Goal: Task Accomplishment & Management: Manage account settings

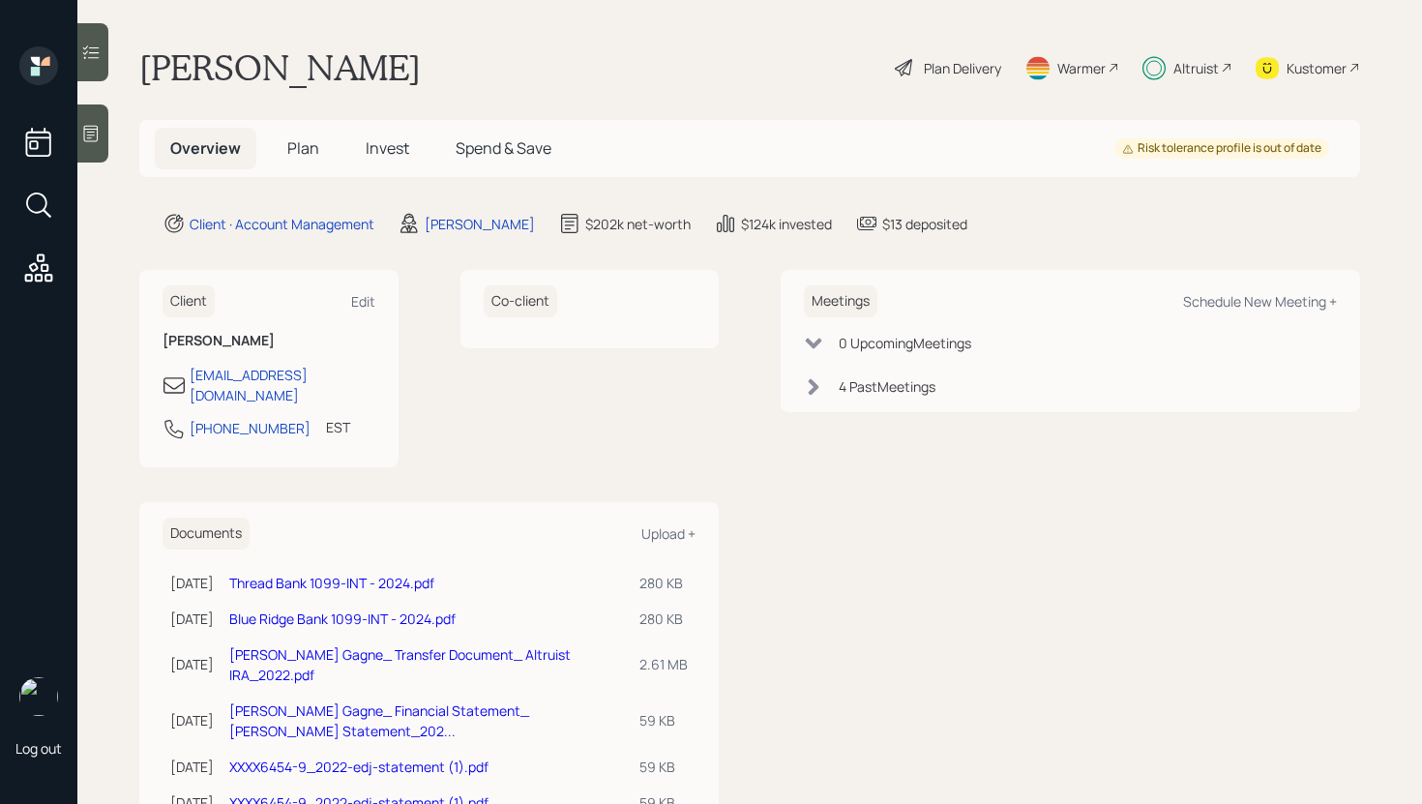
click at [101, 75] on div at bounding box center [92, 52] width 31 height 58
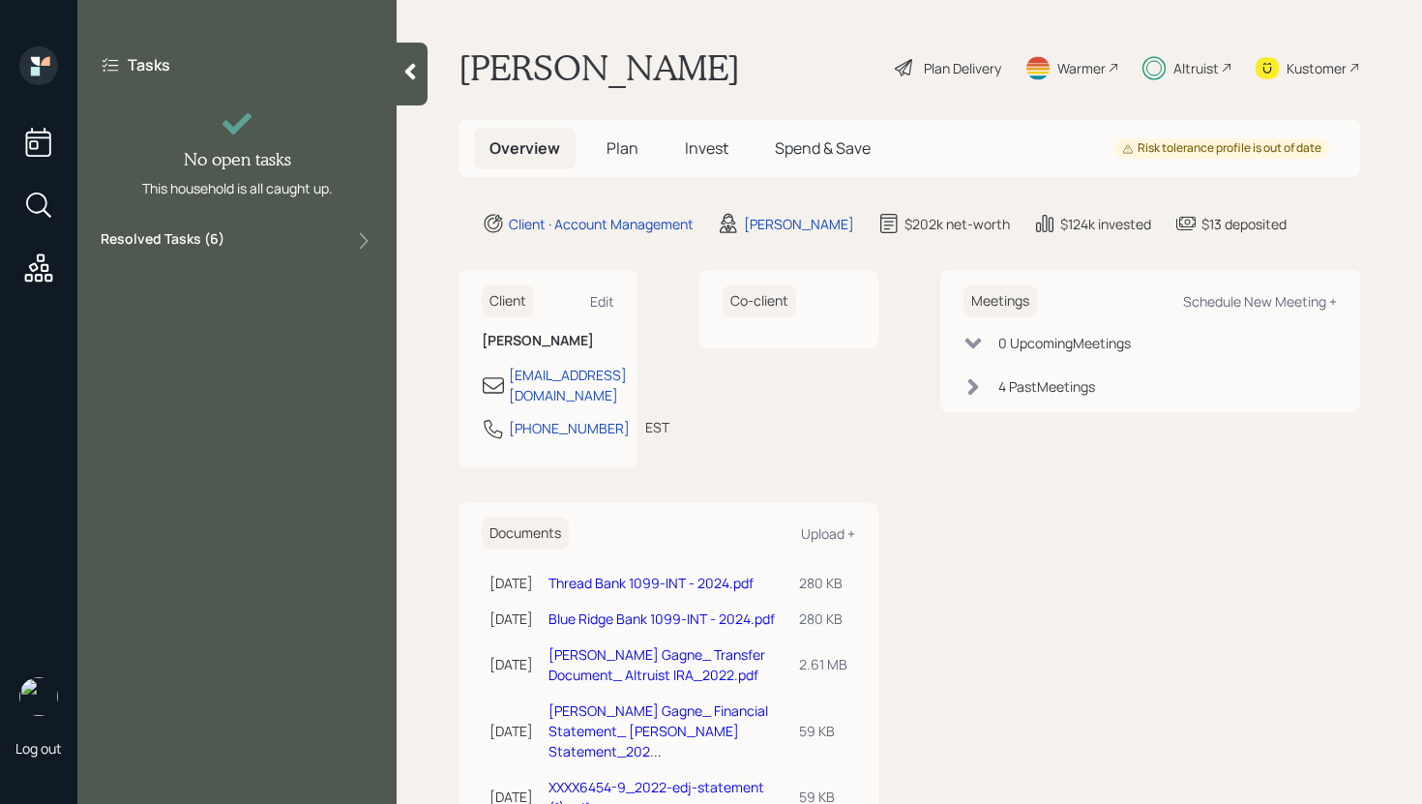
click at [285, 226] on div "Tasks No open tasks This household is all caught up. Resolved Tasks ( 6 )" at bounding box center [236, 153] width 319 height 214
click at [280, 241] on div "Resolved Tasks ( 6 )" at bounding box center [237, 240] width 273 height 23
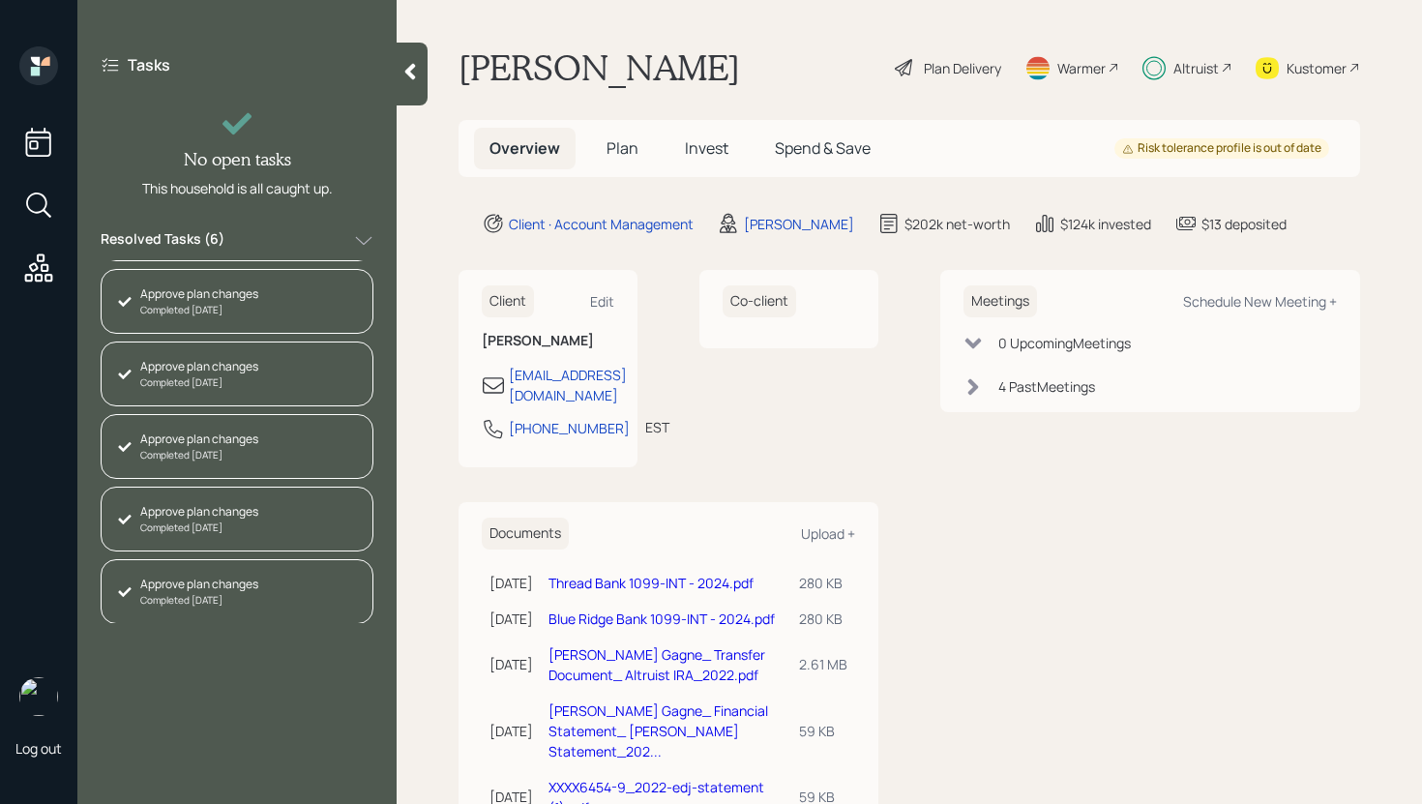
scroll to position [65, 0]
